Goal: Task Accomplishment & Management: Use online tool/utility

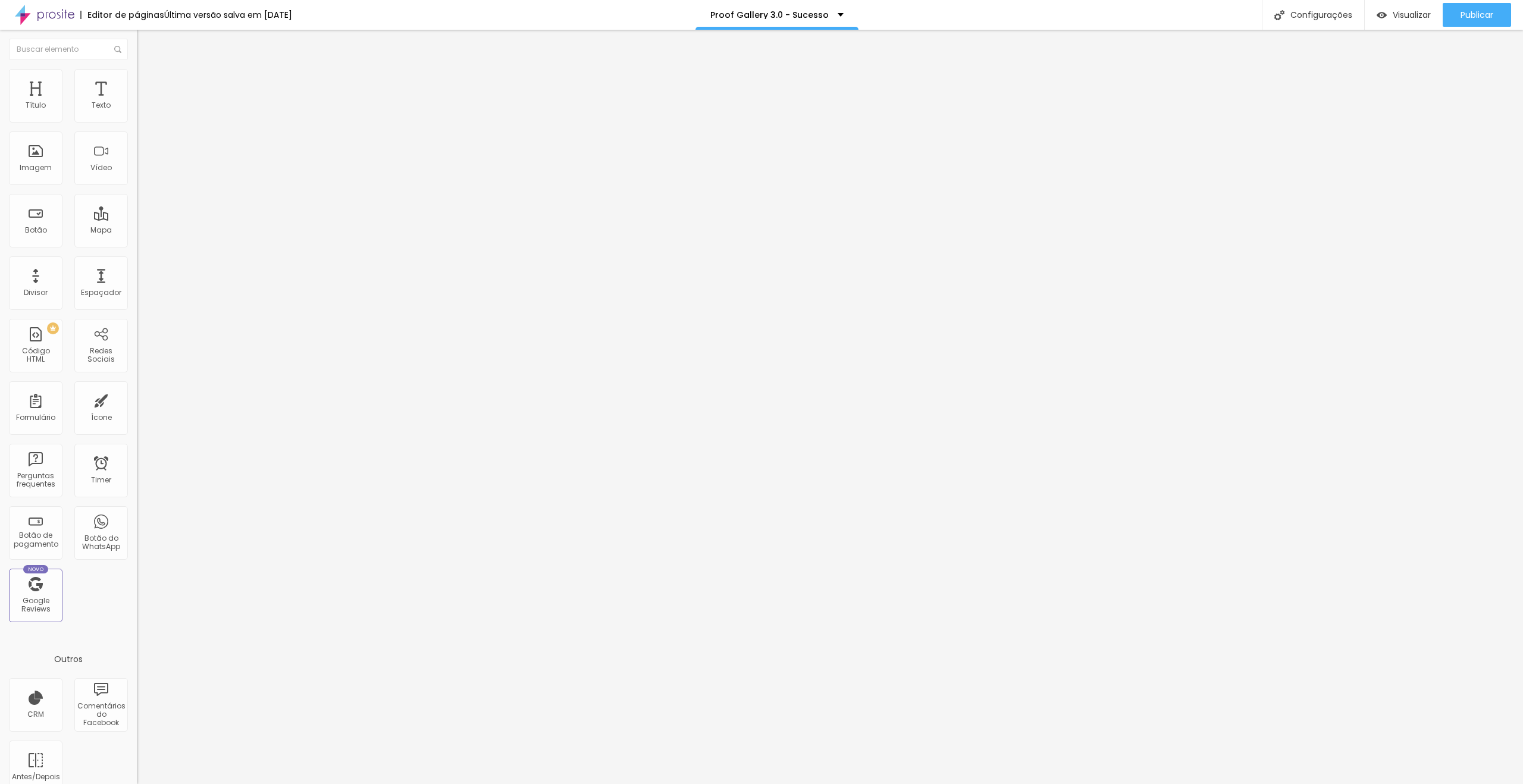
click at [148, 82] on span "Estilo" at bounding box center [157, 77] width 18 height 10
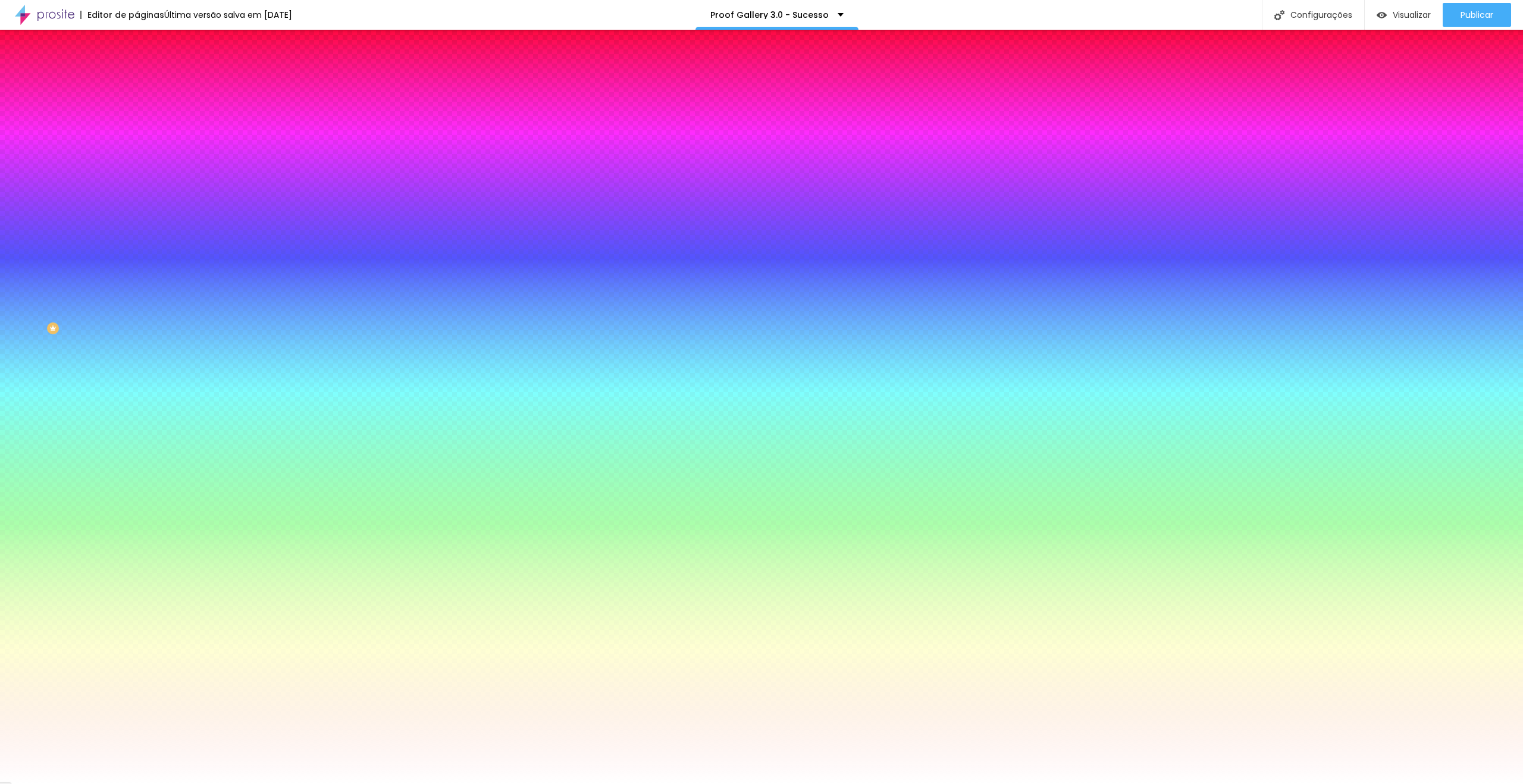
click at [137, 118] on input "#25D366" at bounding box center [208, 120] width 143 height 12
click at [137, 361] on div "Editar Botão Conteúdo Estilo Avançado Cor de fundo Voltar ao padrão #25D366 Tip…" at bounding box center [206, 407] width 137 height 754
click at [137, 151] on button "button" at bounding box center [145, 151] width 17 height 13
click at [115, 783] on div at bounding box center [762, 784] width 1523 height 0
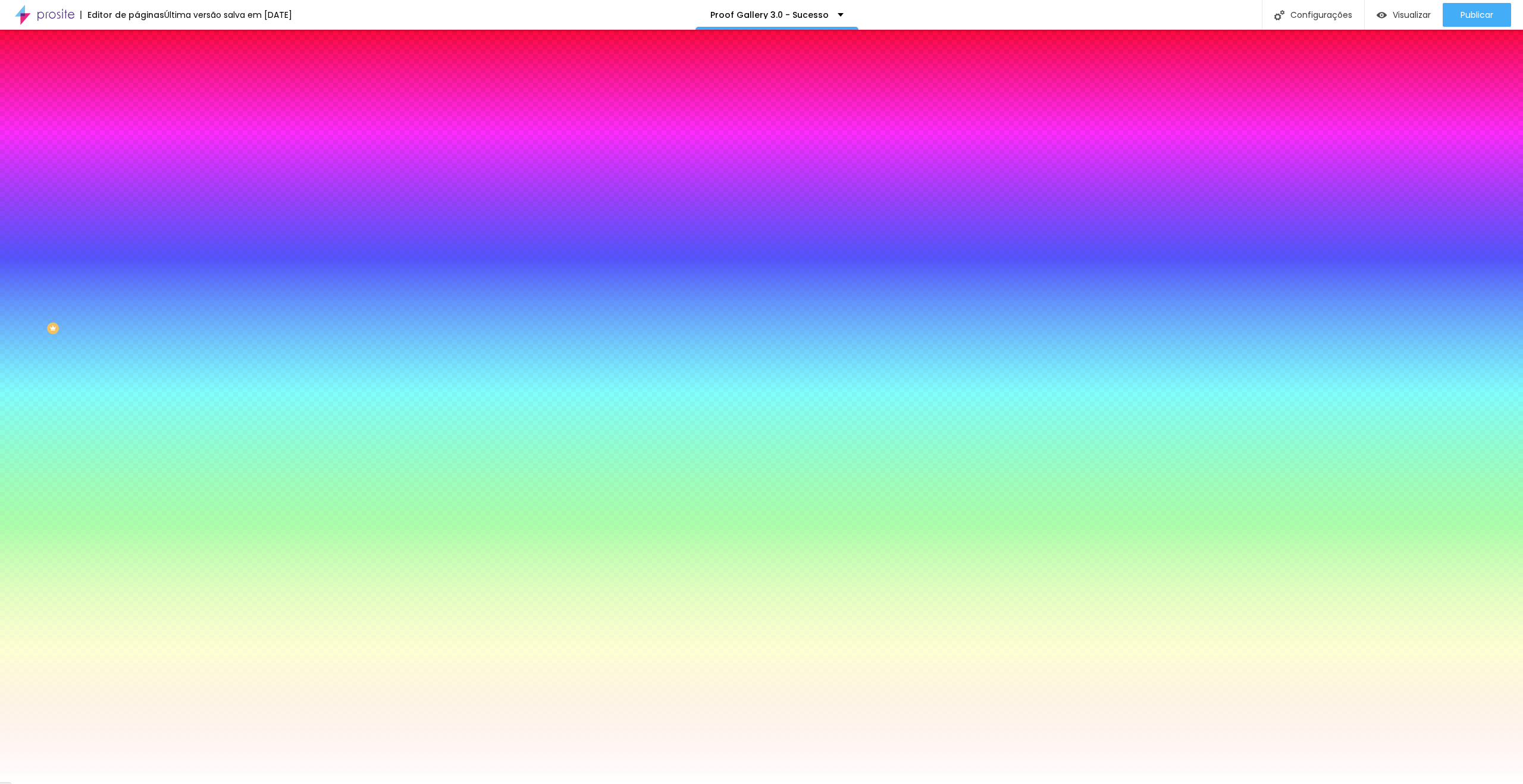
click at [137, 68] on li "Conteúdo" at bounding box center [206, 63] width 137 height 12
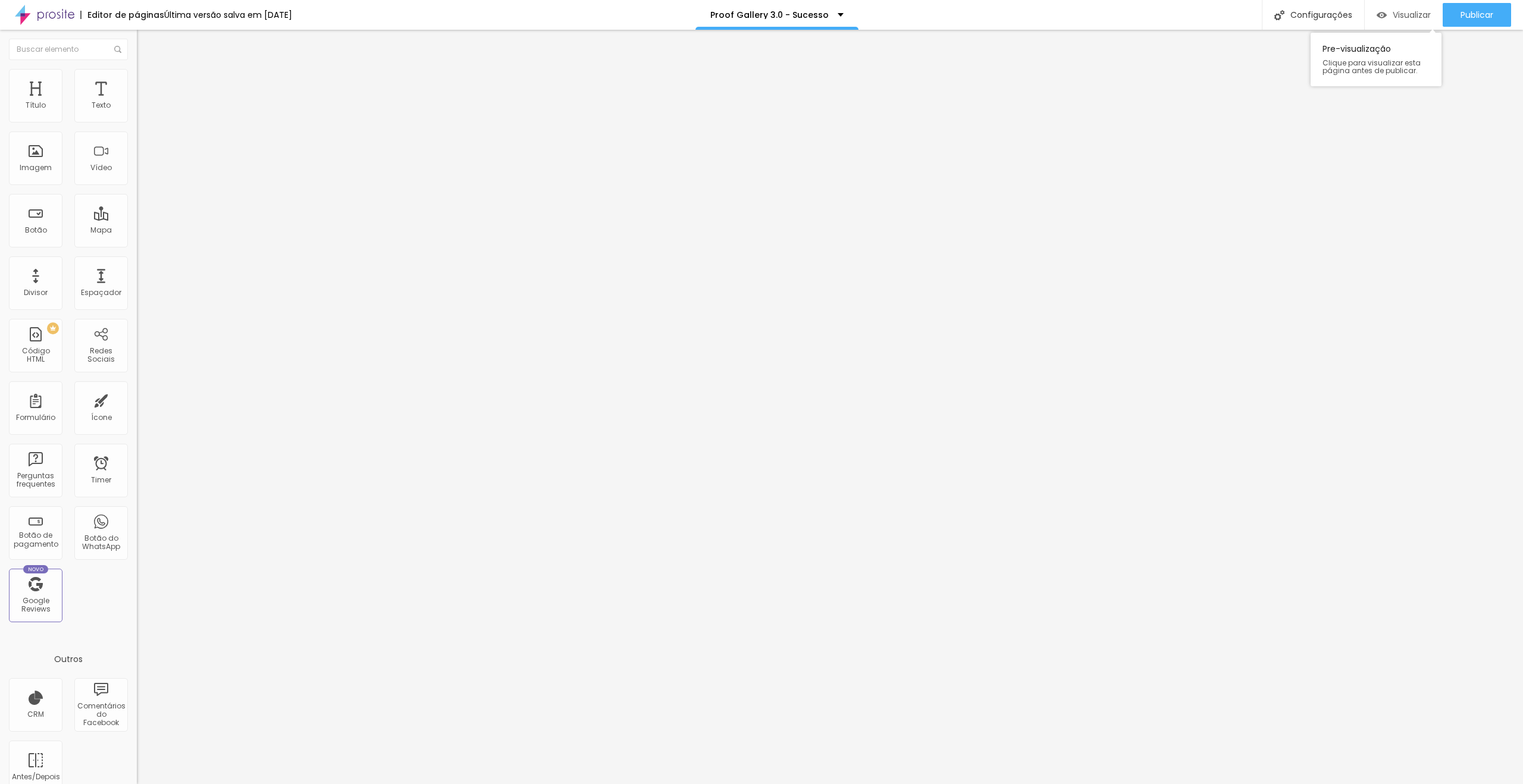
click at [1417, 13] on span "Visualizar" at bounding box center [1412, 14] width 38 height 9
